Goal: Complete application form: Complete application form

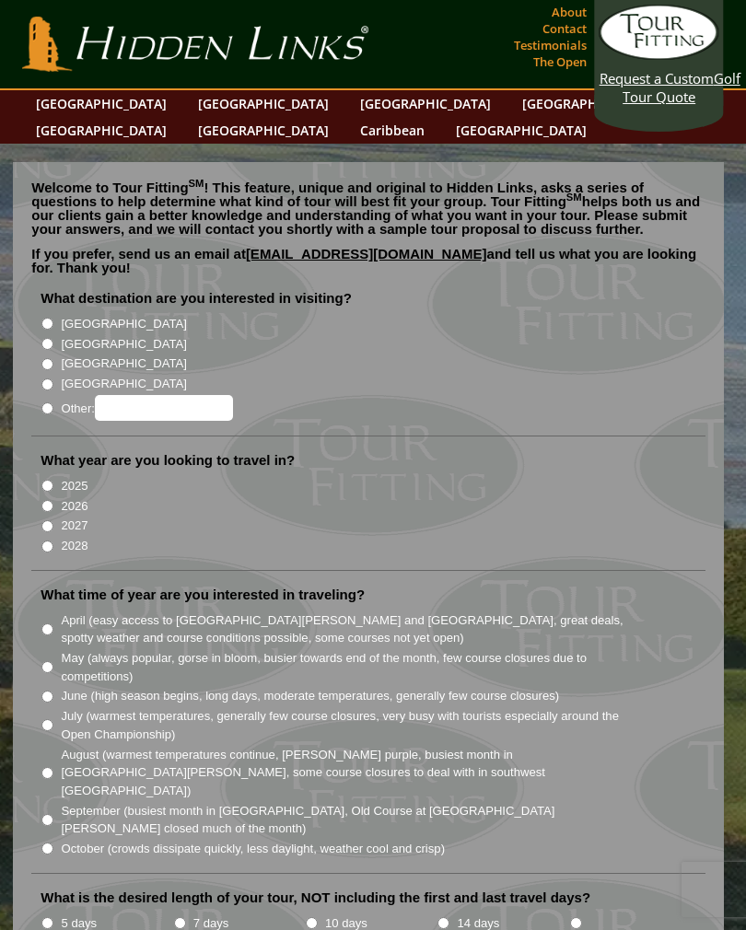
radio input "true"
click at [136, 395] on input "Other:" at bounding box center [164, 408] width 138 height 26
type input "S"
click at [64, 335] on label "[GEOGRAPHIC_DATA]" at bounding box center [123, 344] width 125 height 18
click at [53, 338] on input "[GEOGRAPHIC_DATA]" at bounding box center [47, 344] width 12 height 12
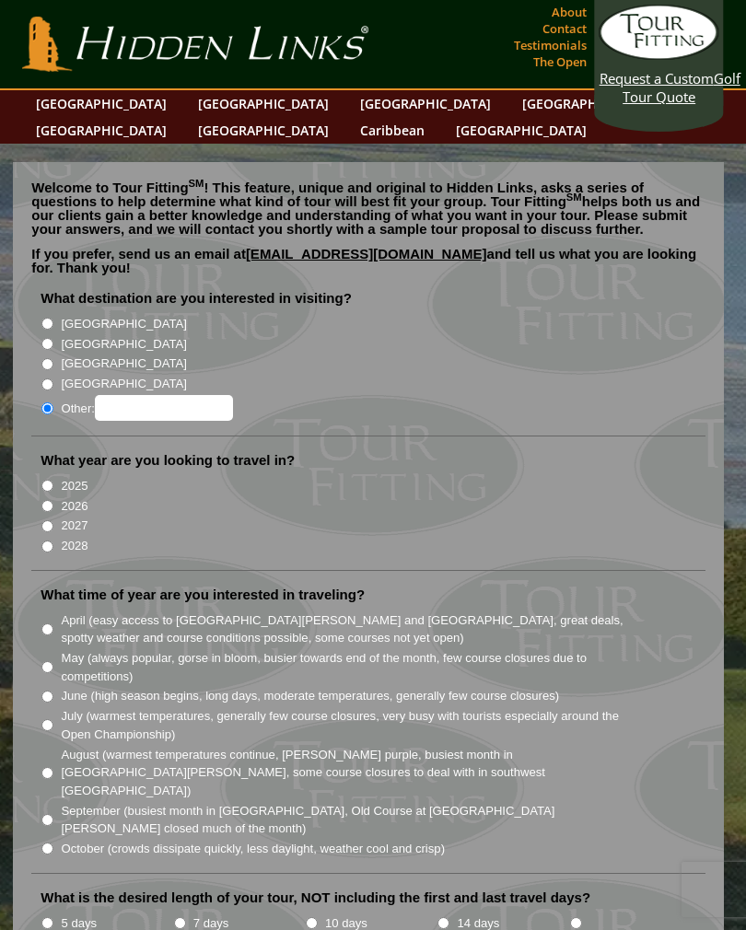
radio input "true"
click at [53, 500] on input "2026" at bounding box center [47, 506] width 12 height 12
radio input "true"
click at [64, 612] on label "April (easy access to [GEOGRAPHIC_DATA][PERSON_NAME] and [GEOGRAPHIC_DATA], gre…" at bounding box center [345, 630] width 569 height 36
click at [53, 623] on input "April (easy access to [GEOGRAPHIC_DATA][PERSON_NAME] and [GEOGRAPHIC_DATA], gre…" at bounding box center [47, 629] width 12 height 12
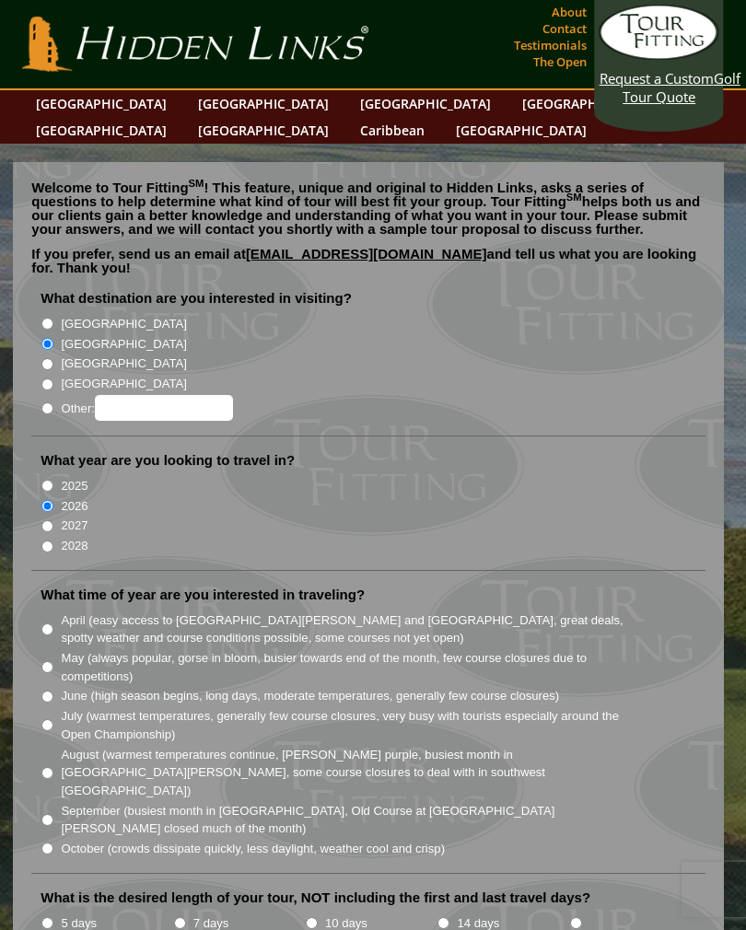
radio input "true"
click at [60, 912] on li "5 days" at bounding box center [107, 934] width 132 height 44
click at [47, 917] on input "5 days" at bounding box center [47, 923] width 12 height 12
radio input "true"
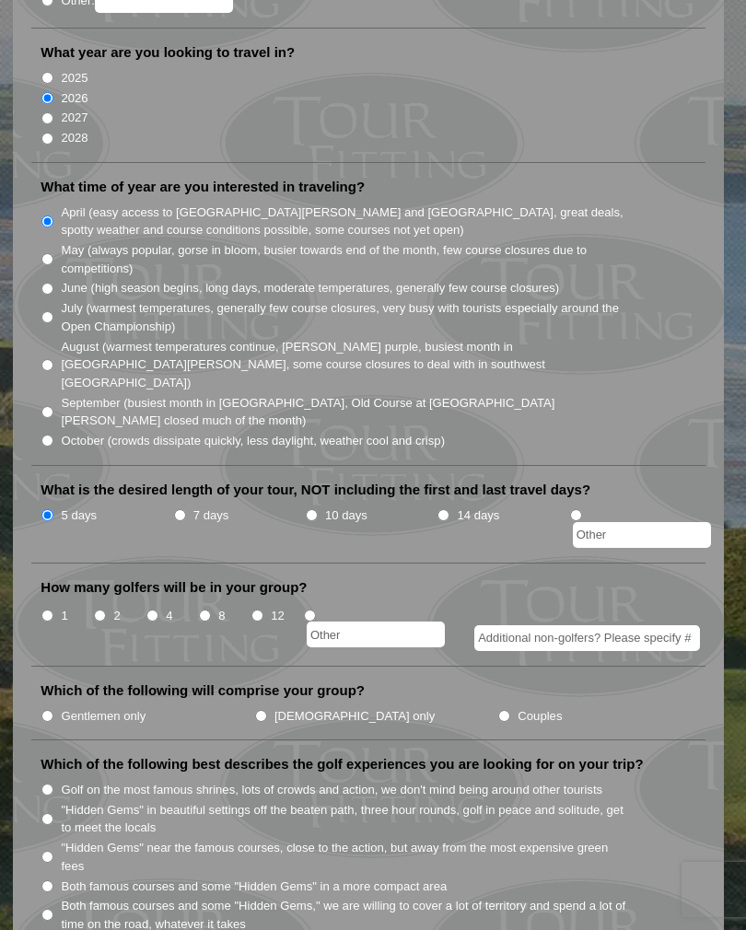
scroll to position [409, 0]
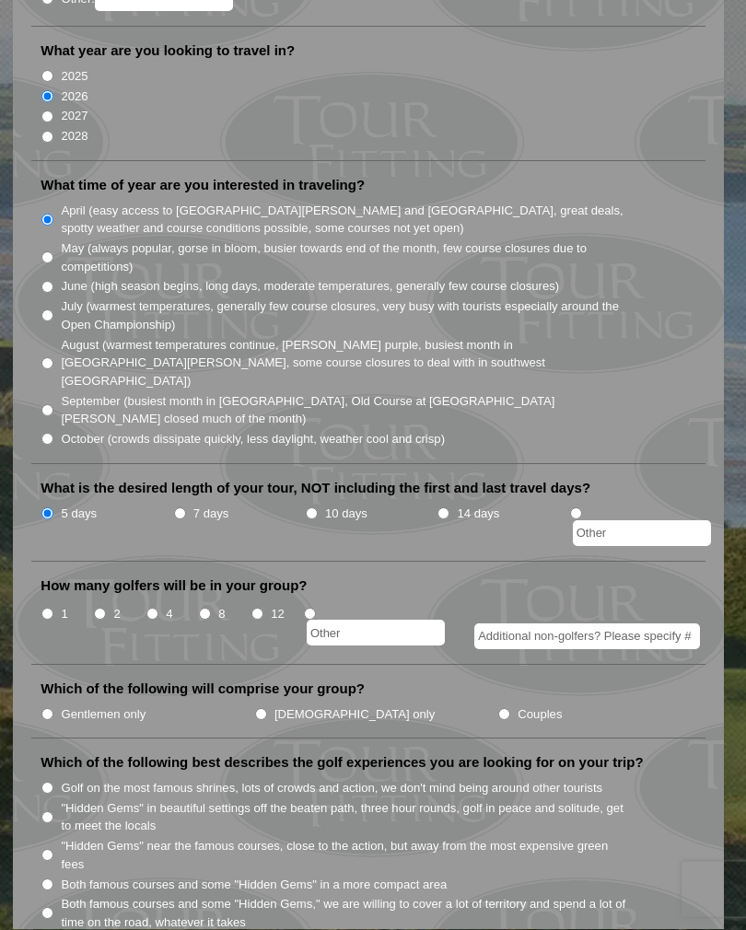
click at [106, 609] on input "2" at bounding box center [100, 615] width 12 height 12
radio input "true"
click at [498, 709] on input "Couples" at bounding box center [504, 715] width 12 height 12
radio input "true"
click at [53, 709] on input "Gentlemen only" at bounding box center [47, 715] width 12 height 12
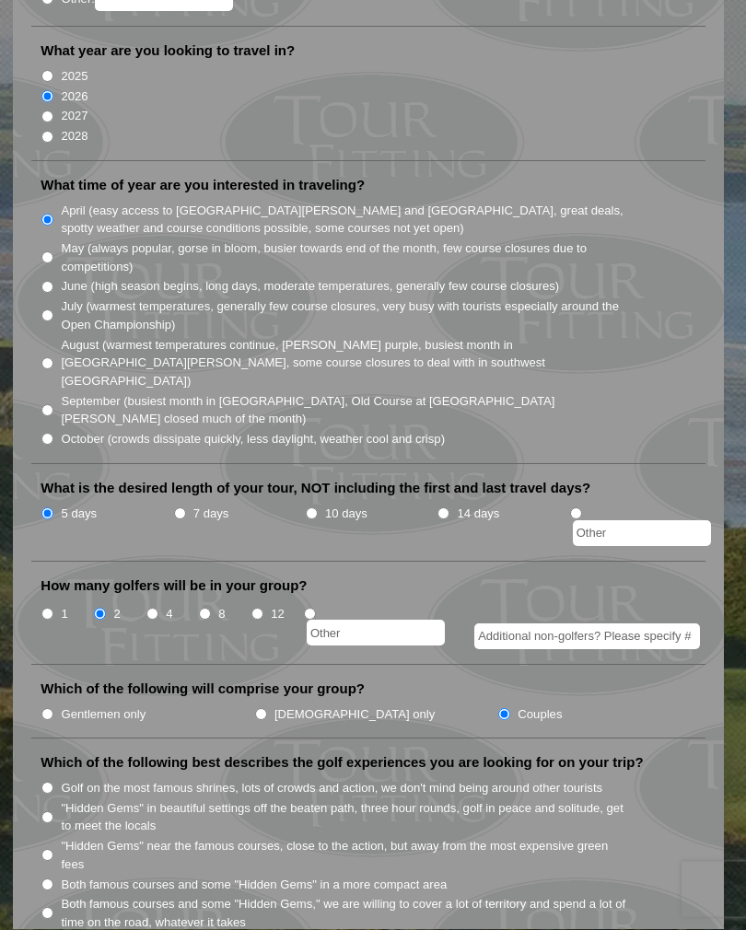
radio input "true"
click at [53, 783] on input "Golf on the most famous shrines, lots of crowds and action, we don't mind being…" at bounding box center [47, 789] width 12 height 12
radio input "true"
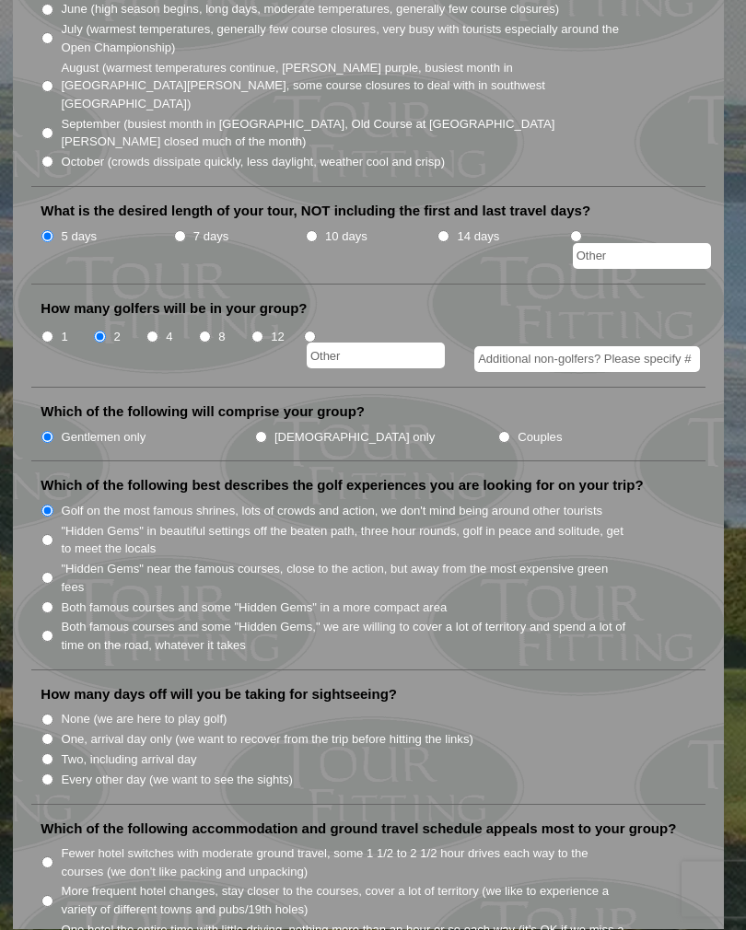
scroll to position [687, 0]
click at [52, 714] on input "None (we are here to play golf)" at bounding box center [47, 720] width 12 height 12
radio input "true"
click at [64, 921] on label "One hotel the entire time with little driving, nothing more than an hour or so …" at bounding box center [345, 939] width 569 height 36
click at [53, 929] on input "One hotel the entire time with little driving, nothing more than an hour or so …" at bounding box center [47, 939] width 12 height 12
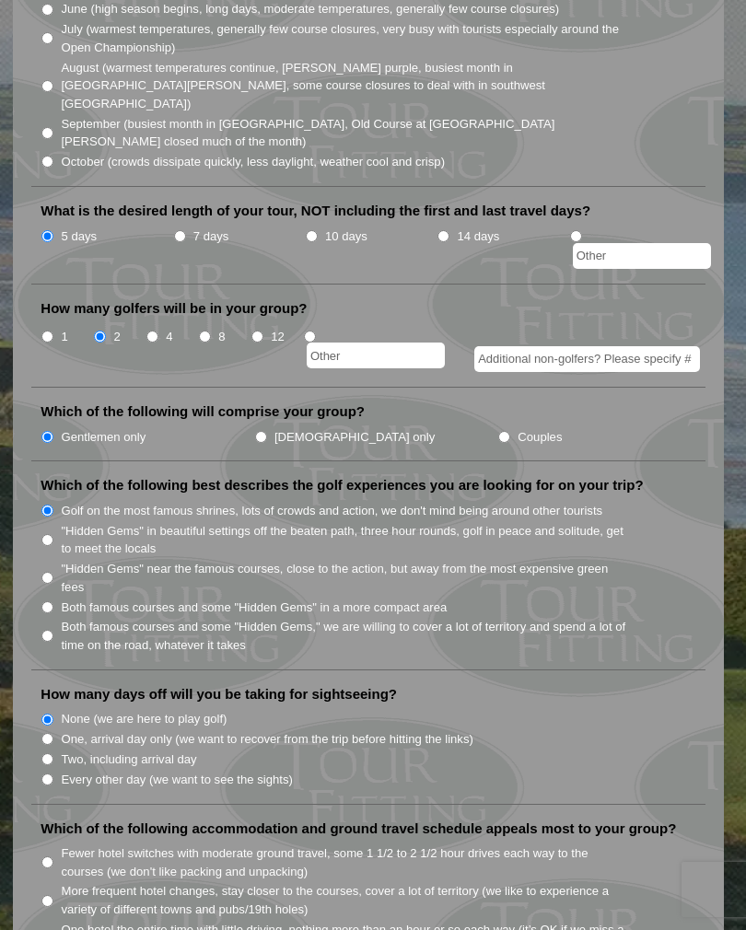
radio input "true"
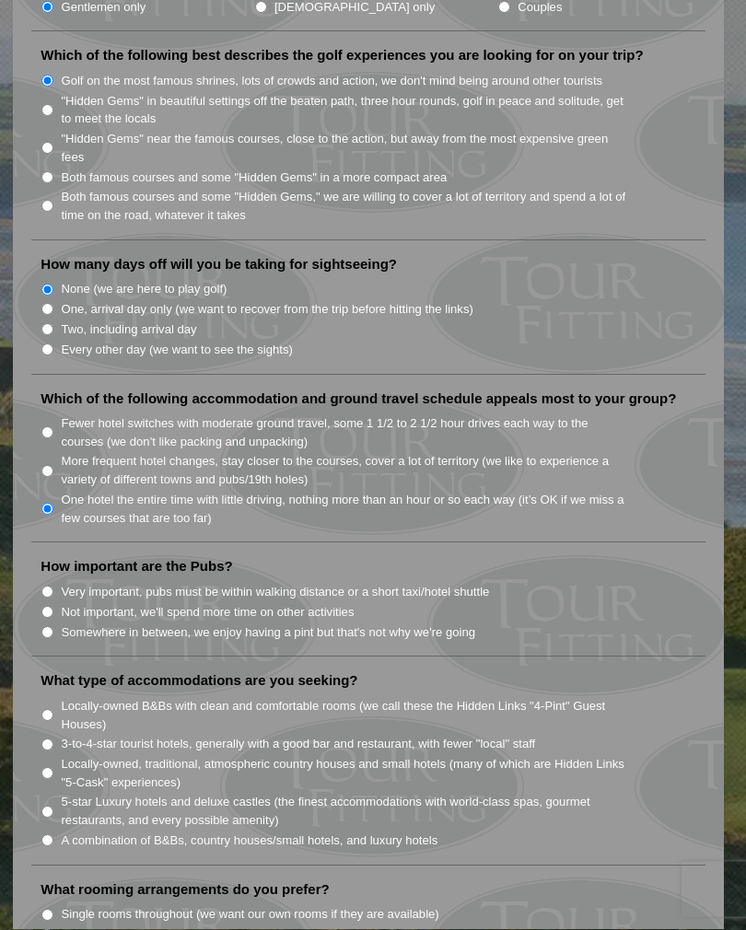
scroll to position [1117, 0]
click at [53, 626] on input "Somewhere in between, we enjoy having a pint but that's not why we're going" at bounding box center [47, 632] width 12 height 12
radio input "true"
click at [53, 709] on input "Locally-owned B&Bs with clean and comfortable rooms (we call these the Hidden L…" at bounding box center [47, 715] width 12 height 12
radio input "true"
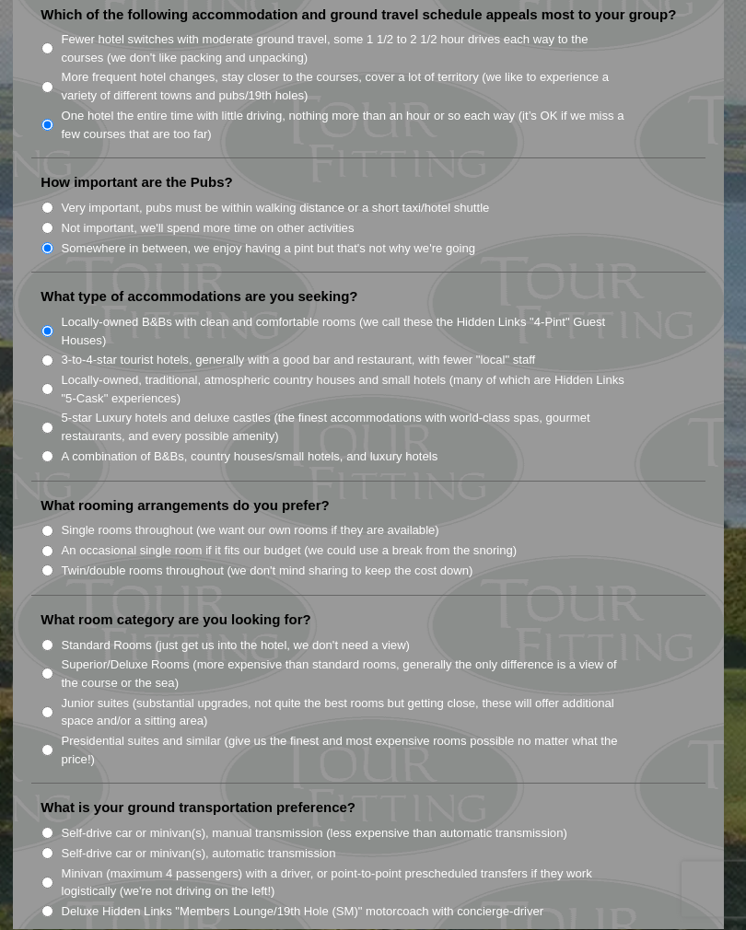
scroll to position [1501, 0]
click at [51, 525] on input "Single rooms throughout (we want our own rooms if they are available)" at bounding box center [47, 531] width 12 height 12
radio input "true"
click at [49, 639] on input "Standard Rooms (just get us into the hotel, we don't need a view)" at bounding box center [47, 645] width 12 height 12
radio input "true"
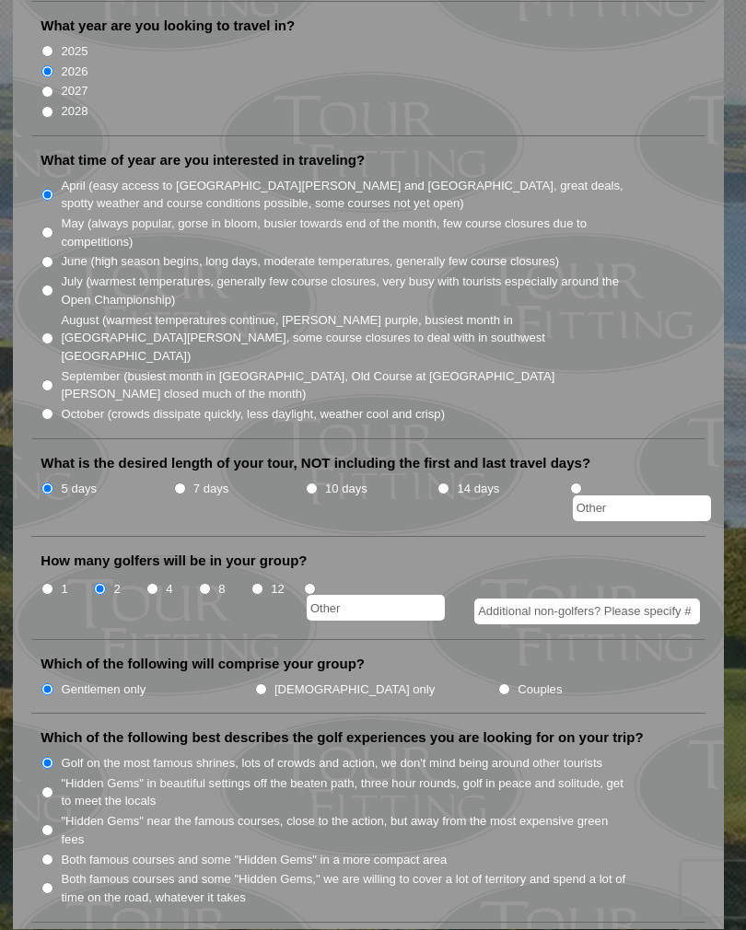
scroll to position [412, 0]
